Goal: Task Accomplishment & Management: Use online tool/utility

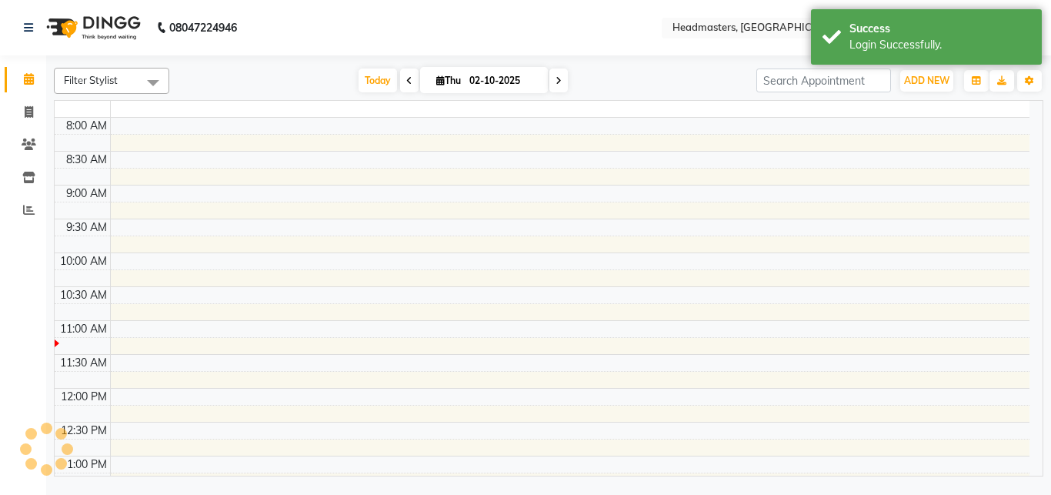
select select "en"
